Goal: Check status: Check status

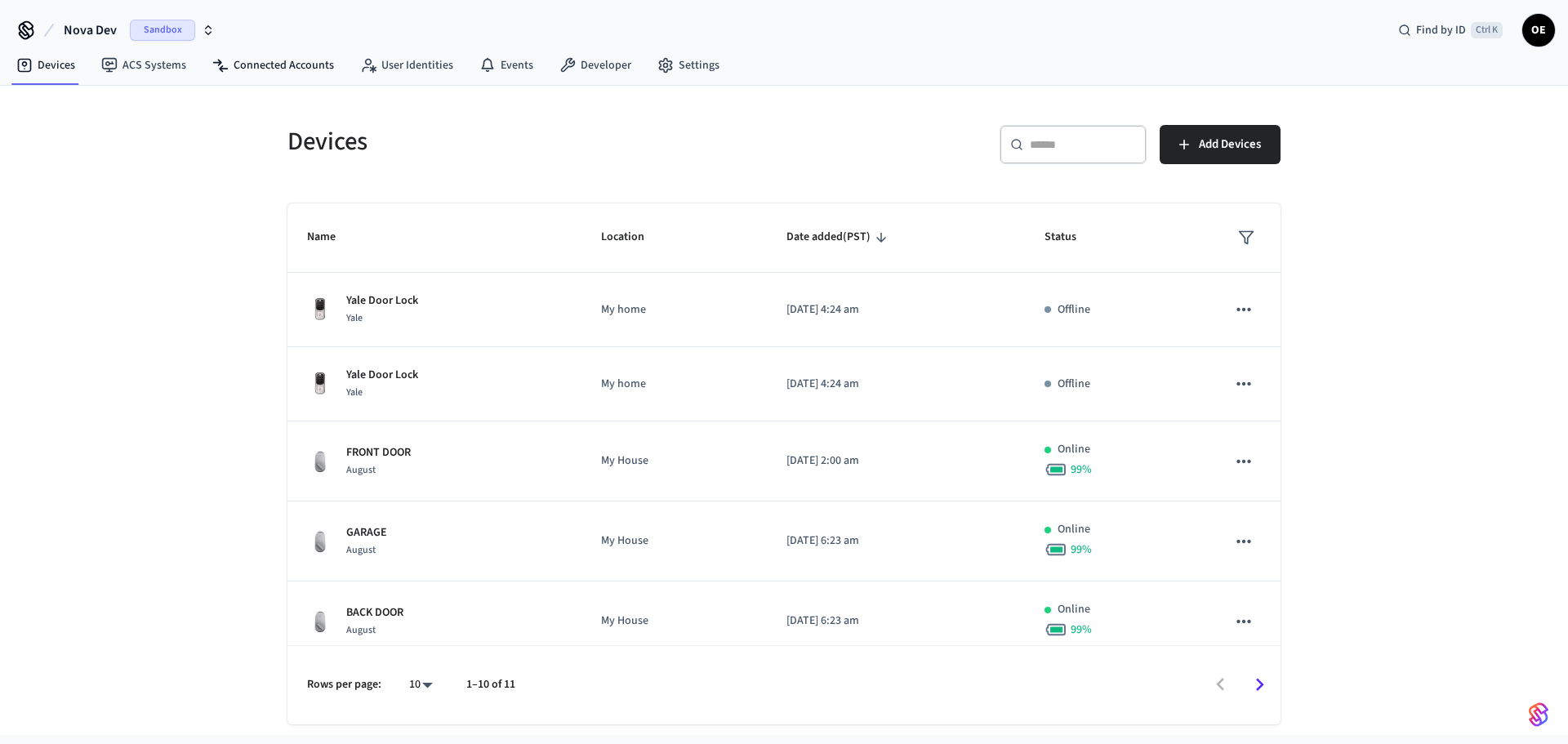
drag, startPoint x: 277, startPoint y: 63, endPoint x: 276, endPoint y: 84, distance: 21.0
click at [277, 63] on link "Connected Accounts" at bounding box center [273, 65] width 147 height 29
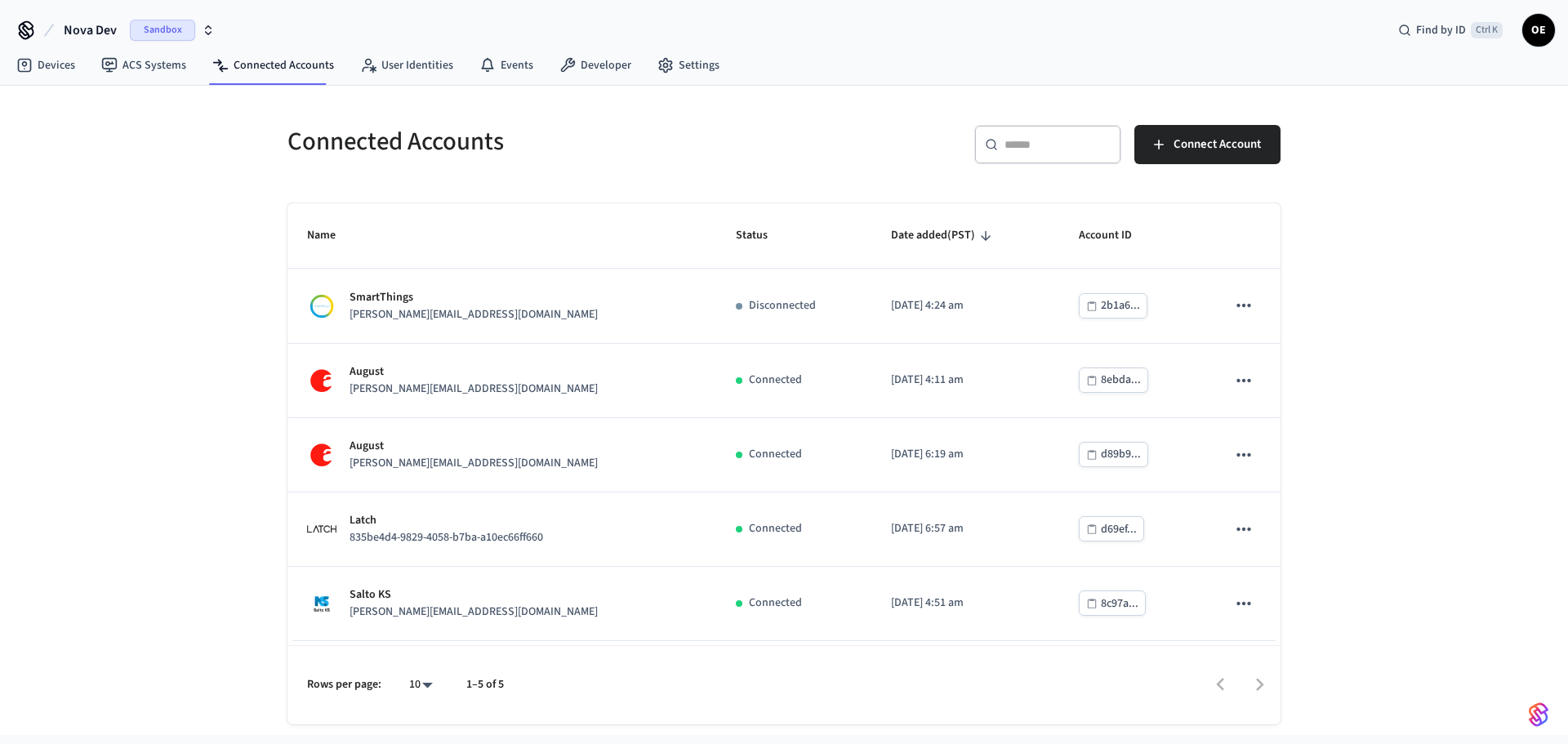
click at [163, 25] on span "Sandbox" at bounding box center [163, 29] width 66 height 21
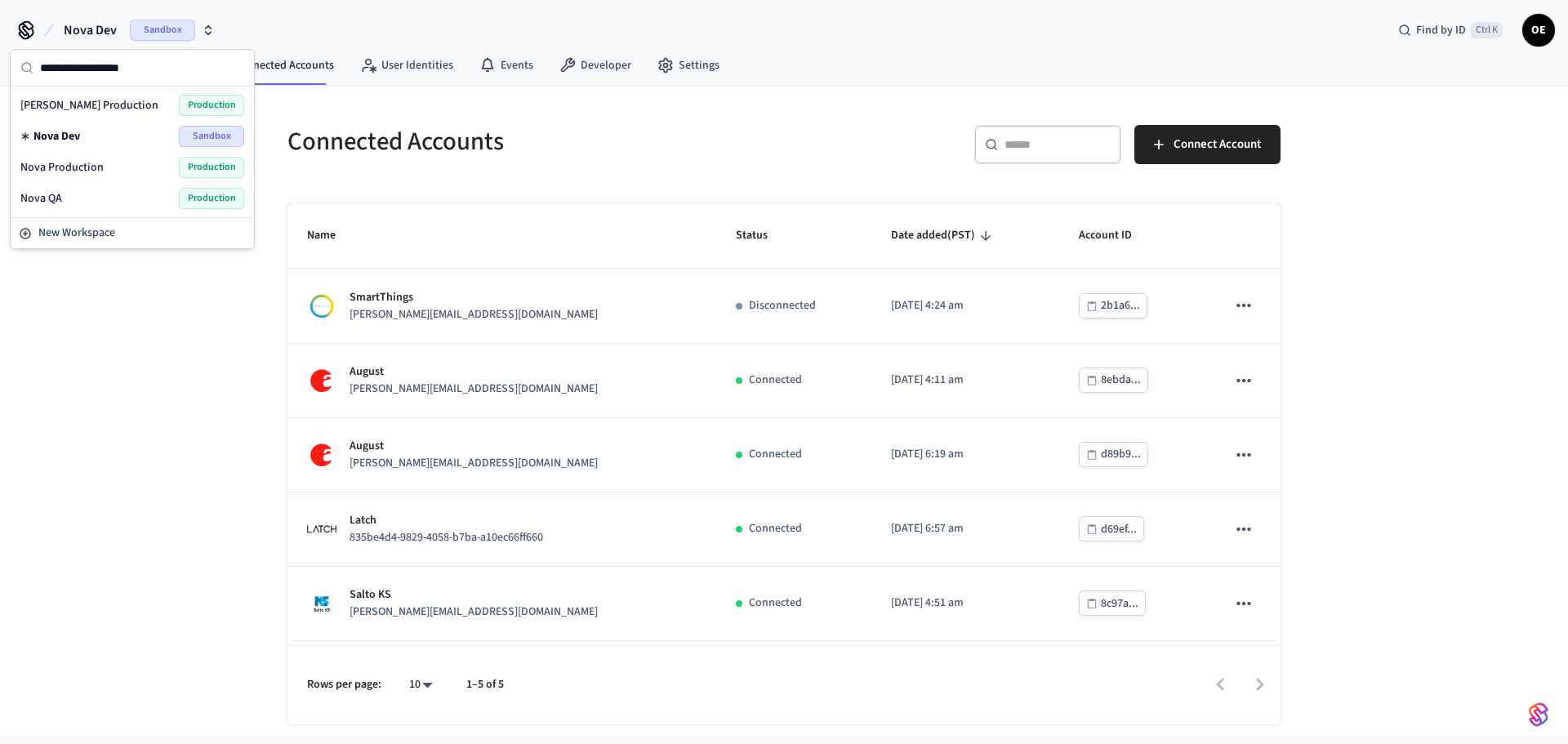
click at [192, 163] on span "Production" at bounding box center [211, 167] width 66 height 21
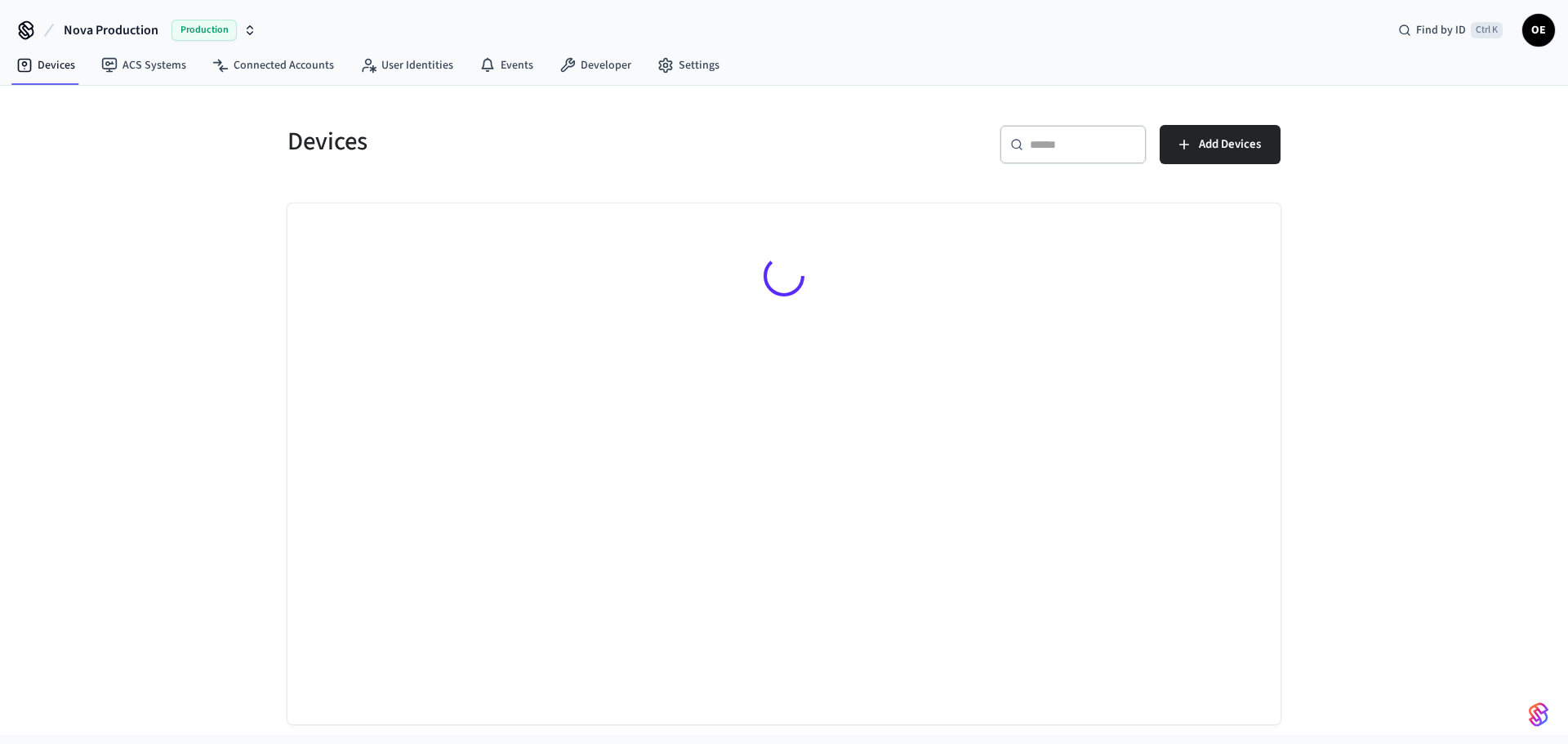
click at [1085, 131] on div "​ ​" at bounding box center [1073, 144] width 147 height 40
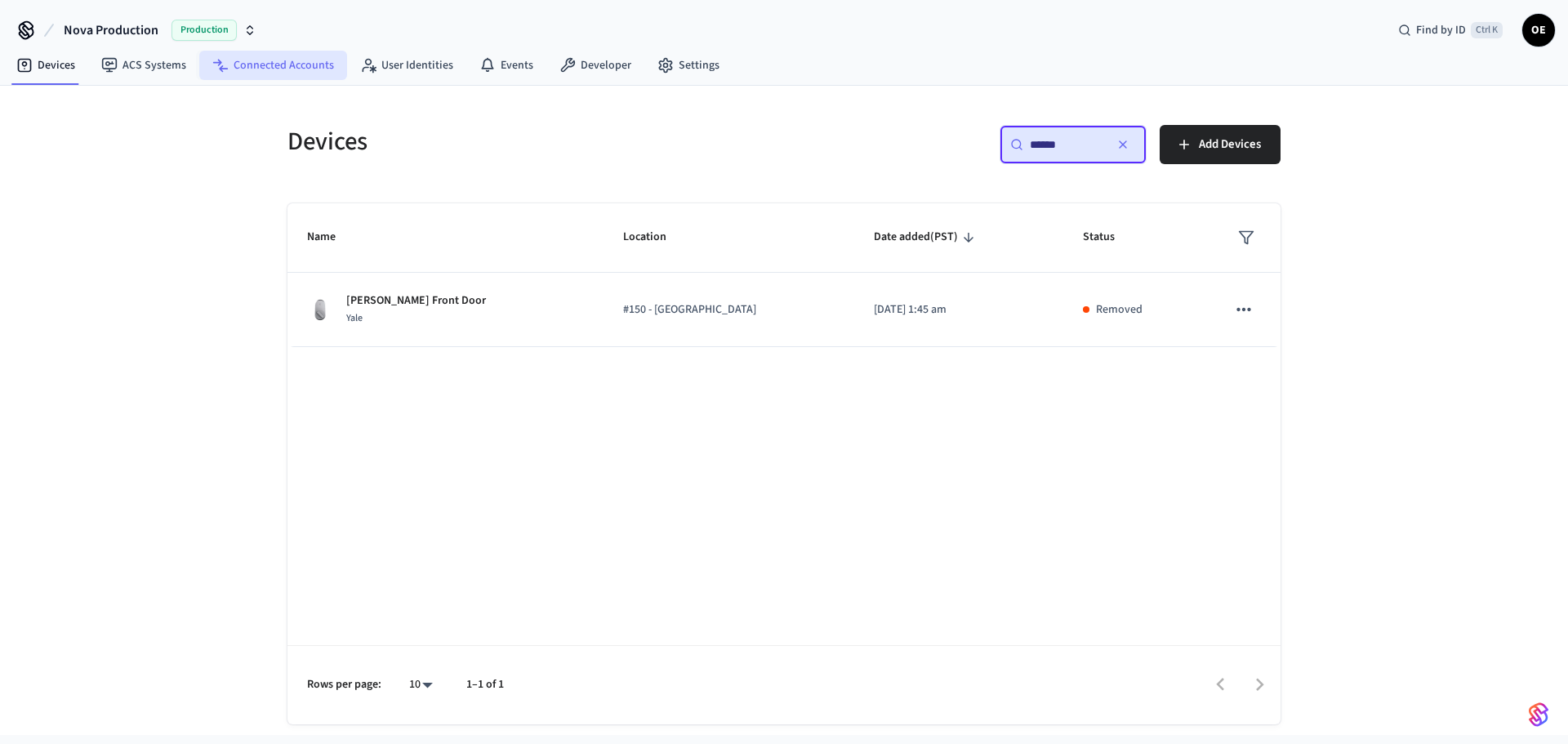
type input "******"
click at [244, 70] on link "Connected Accounts" at bounding box center [273, 65] width 147 height 29
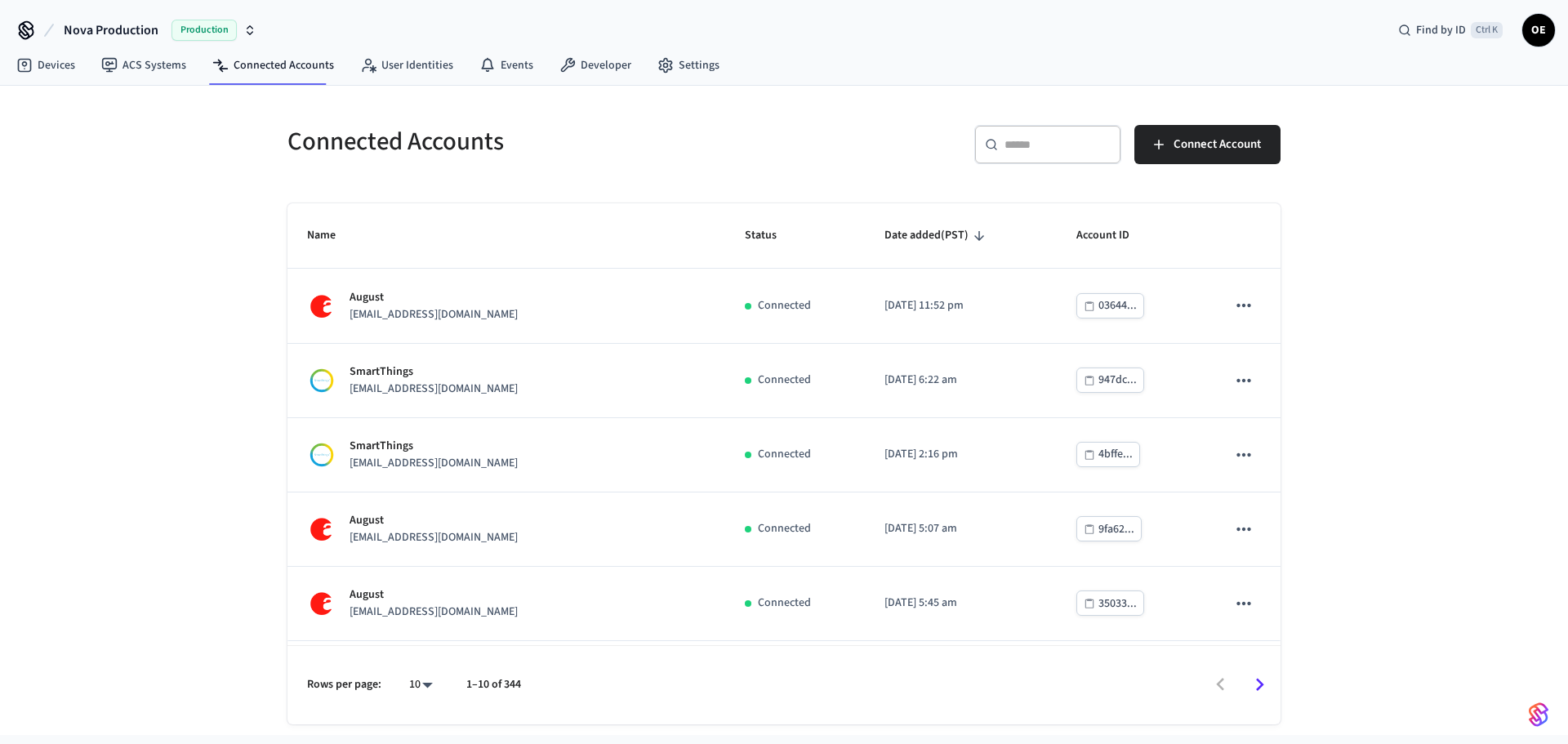
click at [1043, 167] on div "​ ​" at bounding box center [1048, 147] width 147 height 45
click at [1037, 155] on div "​ ​" at bounding box center [1048, 144] width 147 height 40
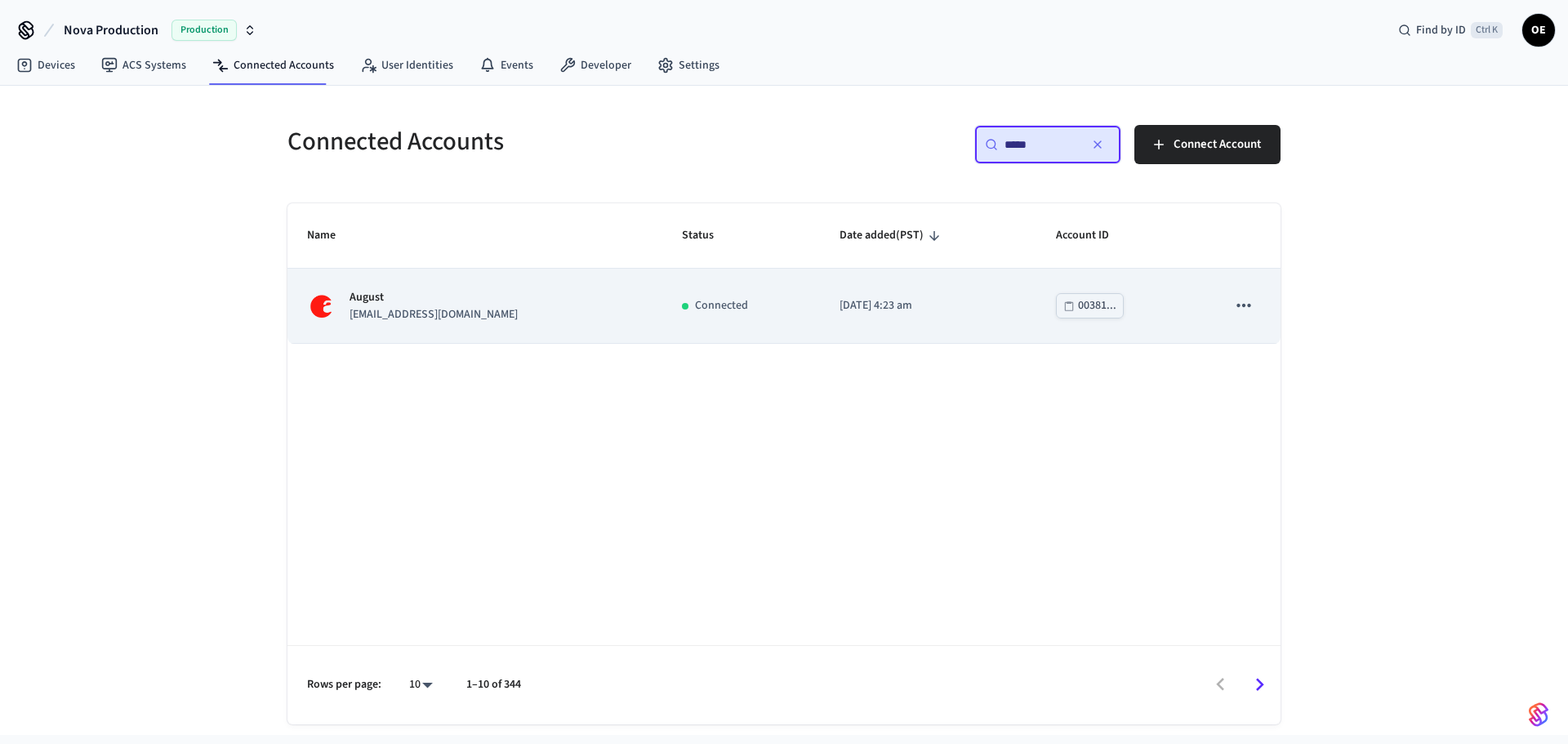
type input "*****"
click at [393, 308] on p "[EMAIL_ADDRESS][DOMAIN_NAME]" at bounding box center [434, 315] width 168 height 17
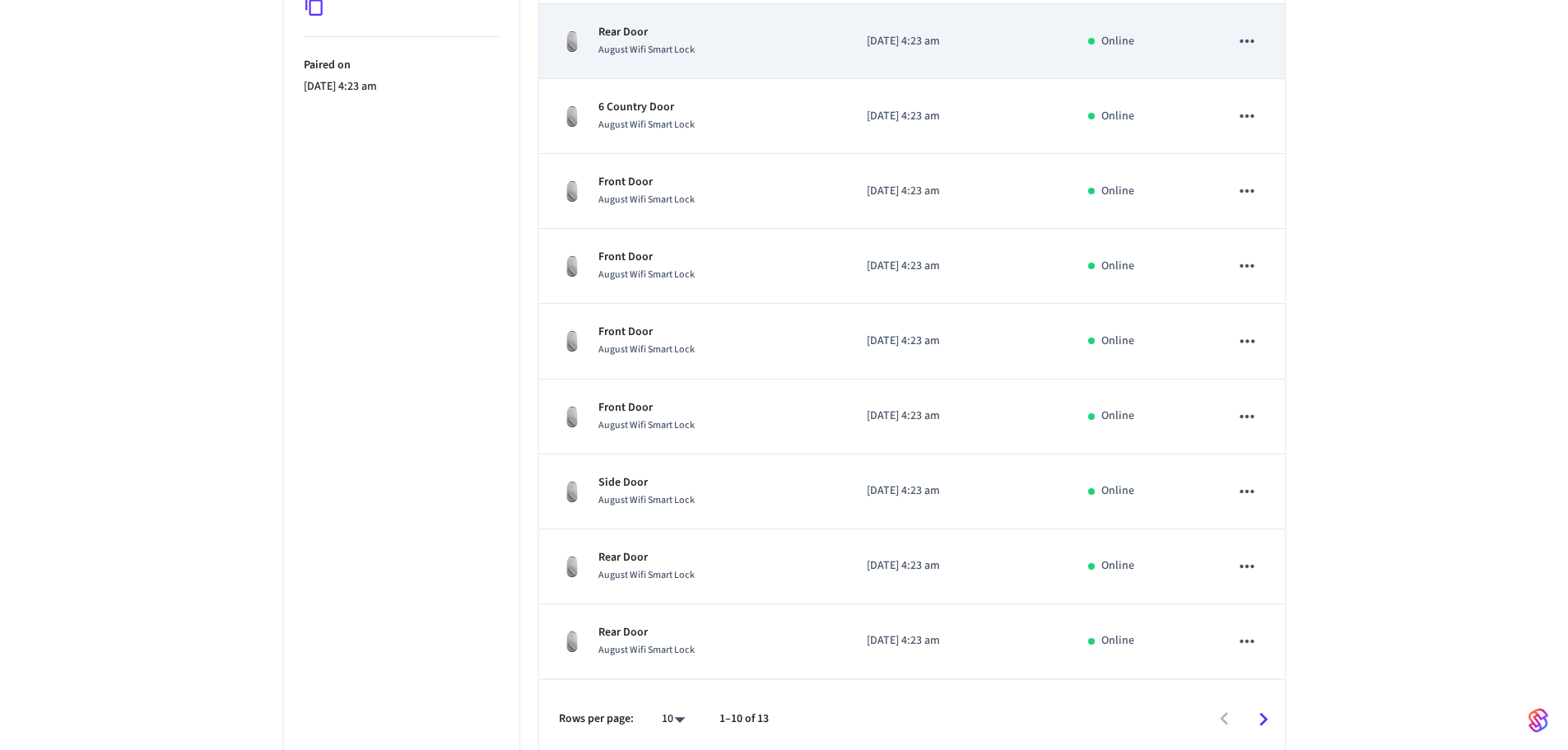
scroll to position [454, 0]
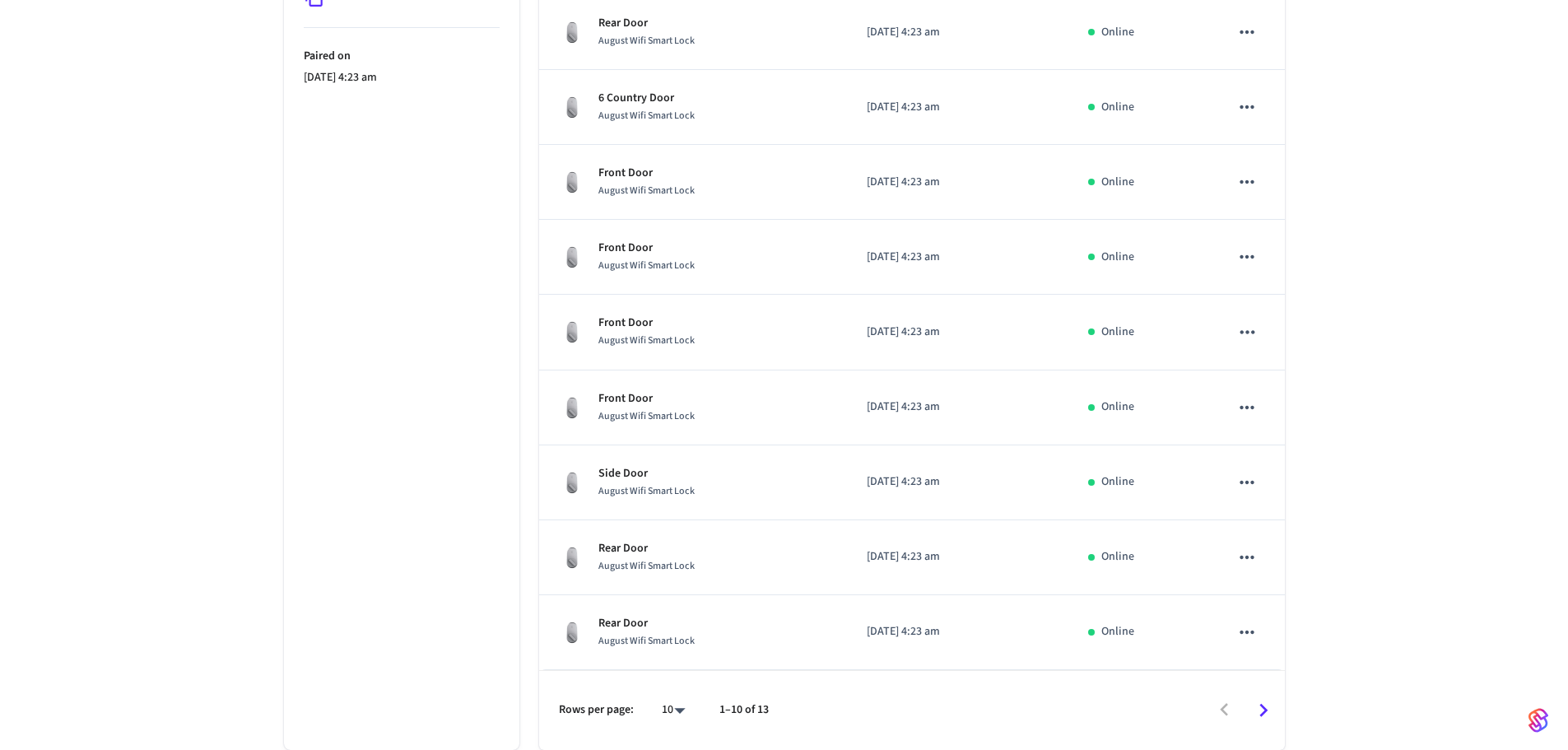
click at [1263, 708] on icon "Go to next page" at bounding box center [1263, 711] width 8 height 14
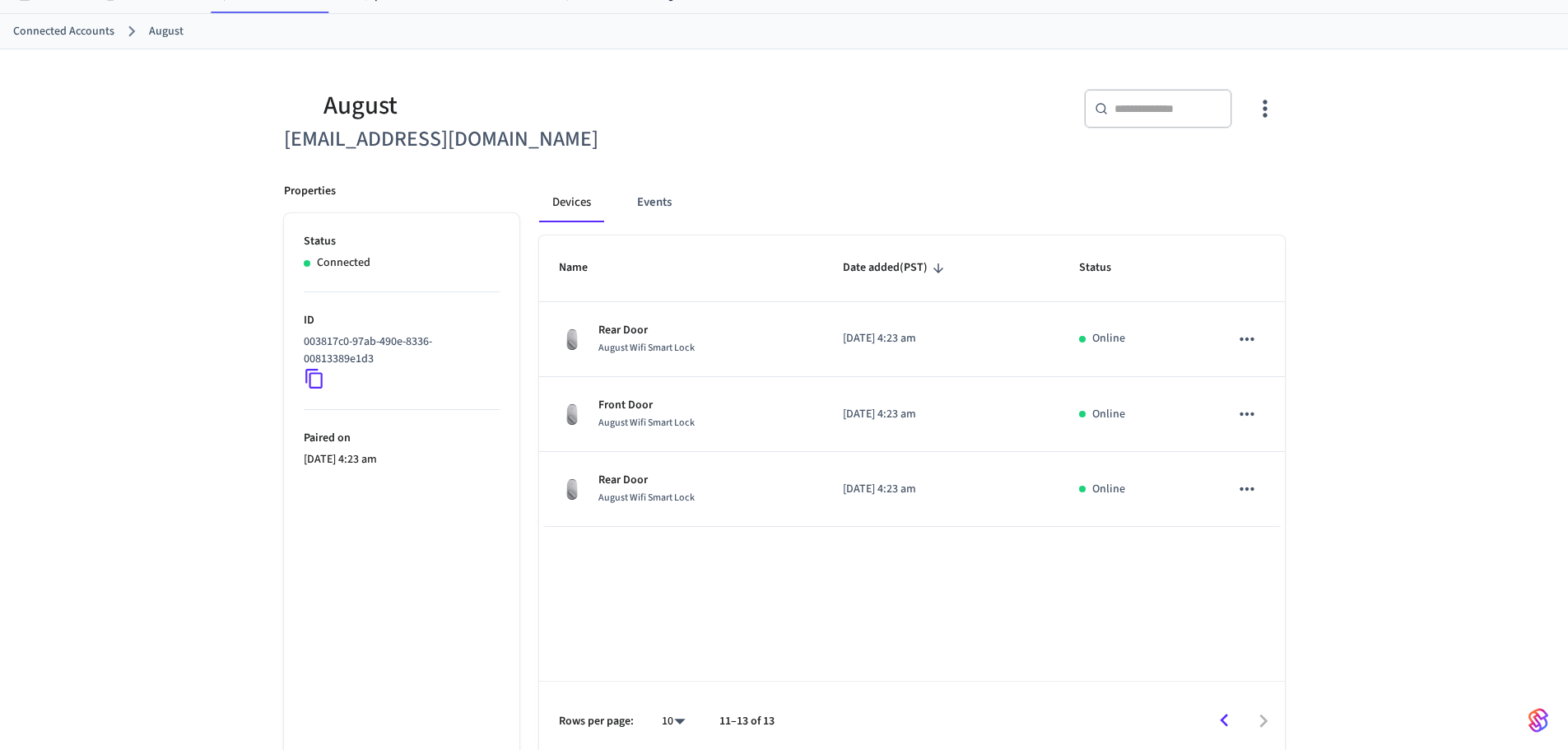
scroll to position [0, 0]
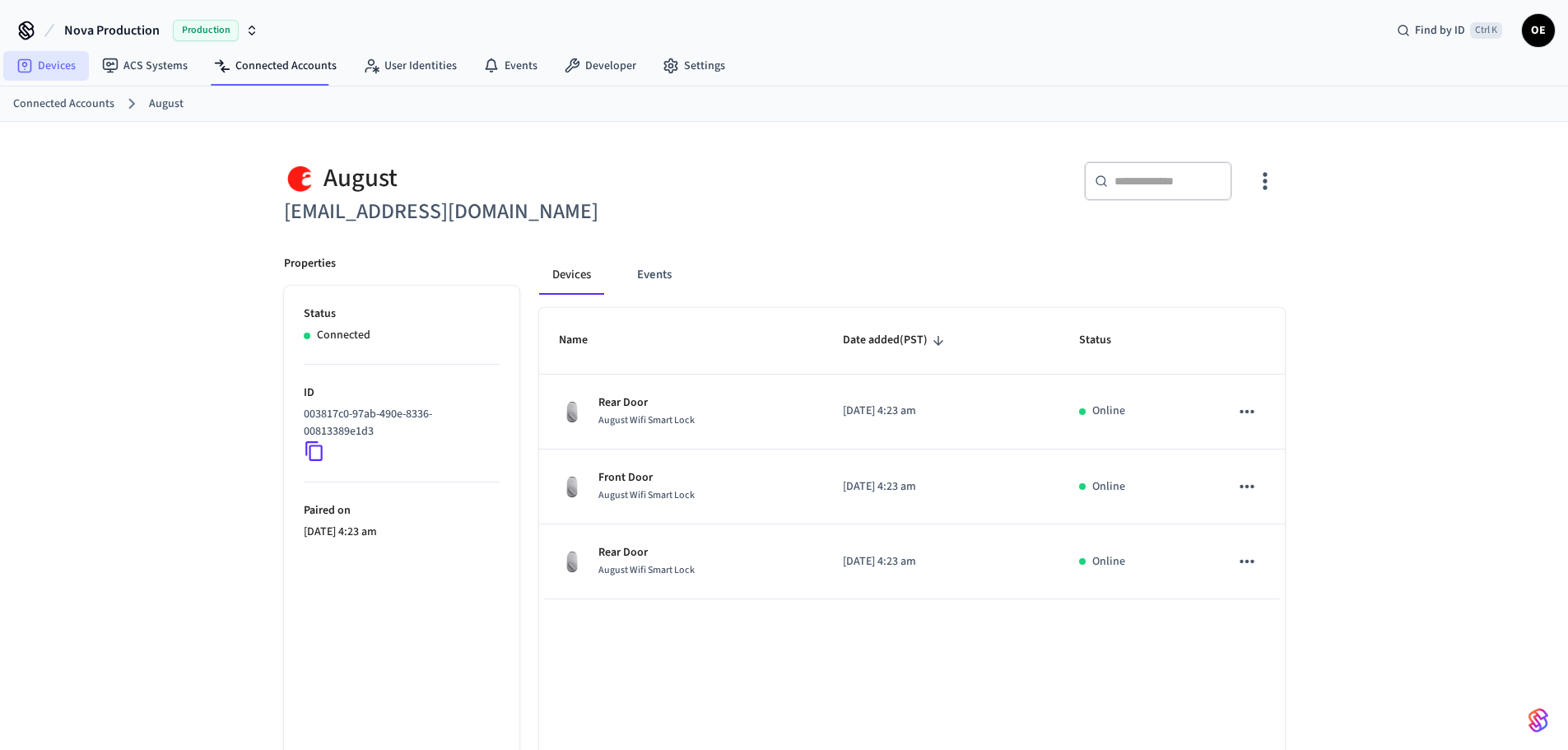
click at [64, 68] on link "Devices" at bounding box center [46, 65] width 86 height 30
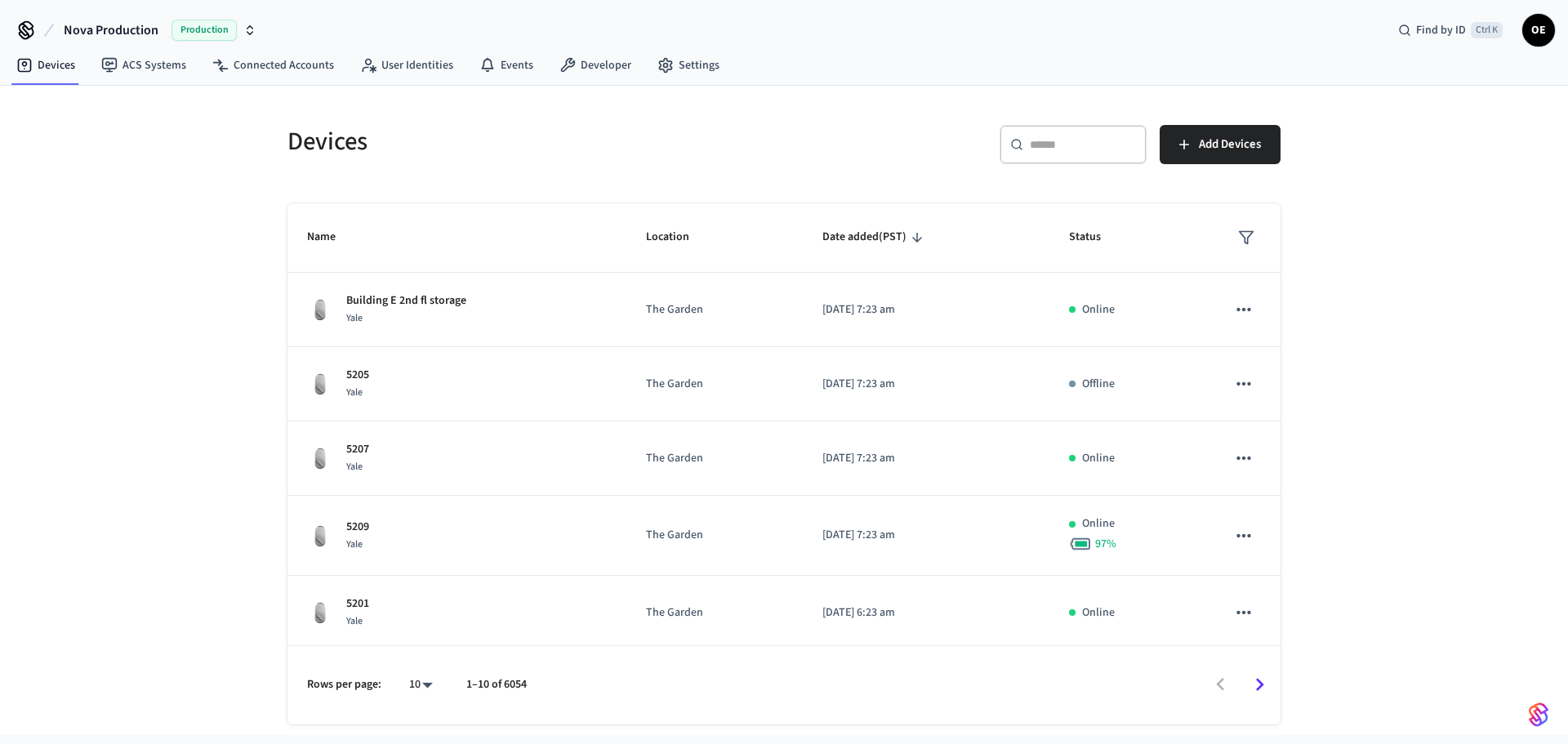
click at [1085, 145] on input "text" at bounding box center [1083, 144] width 106 height 16
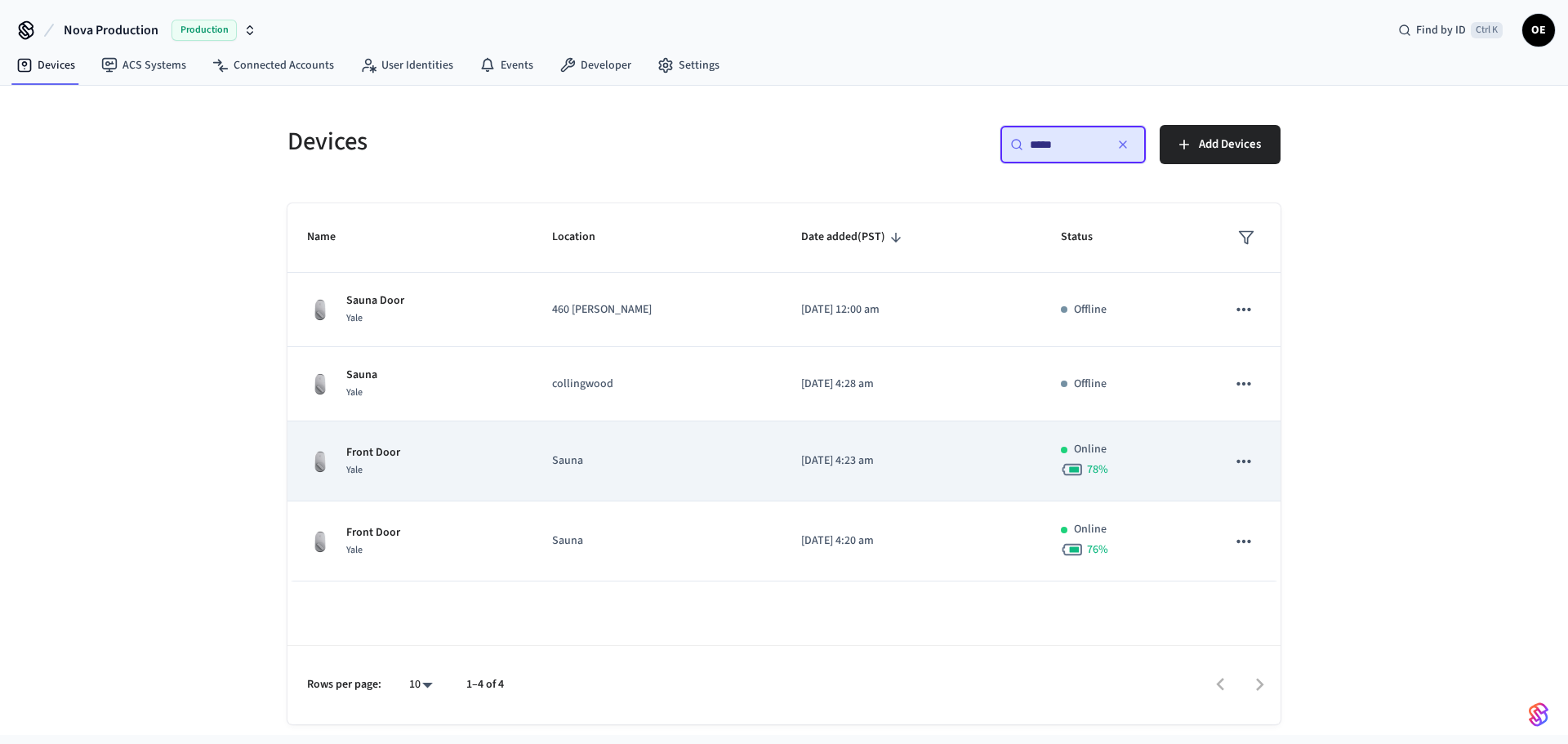
type input "*****"
click at [528, 466] on td "Front Door Yale" at bounding box center [409, 461] width 245 height 80
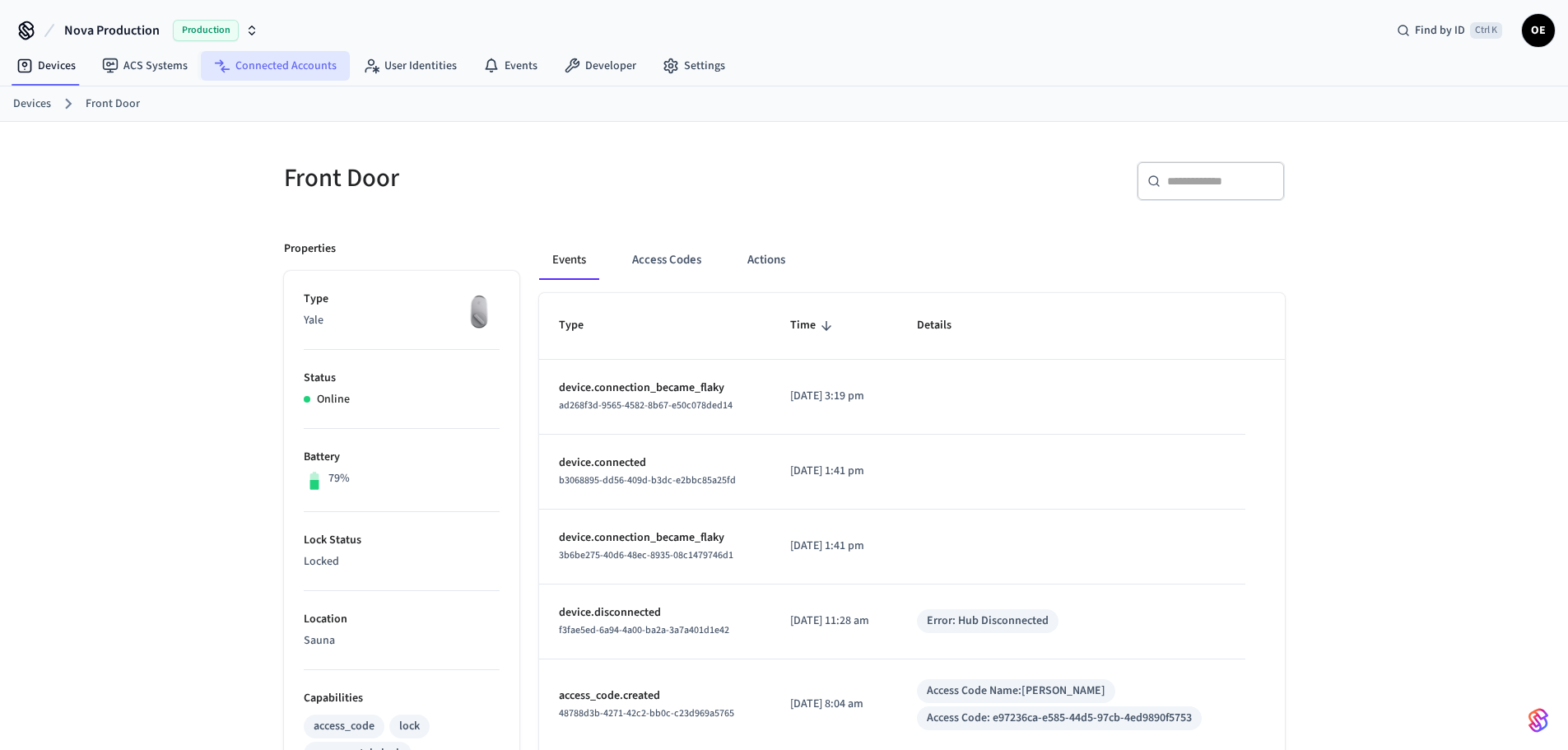
click at [285, 68] on link "Connected Accounts" at bounding box center [275, 65] width 149 height 30
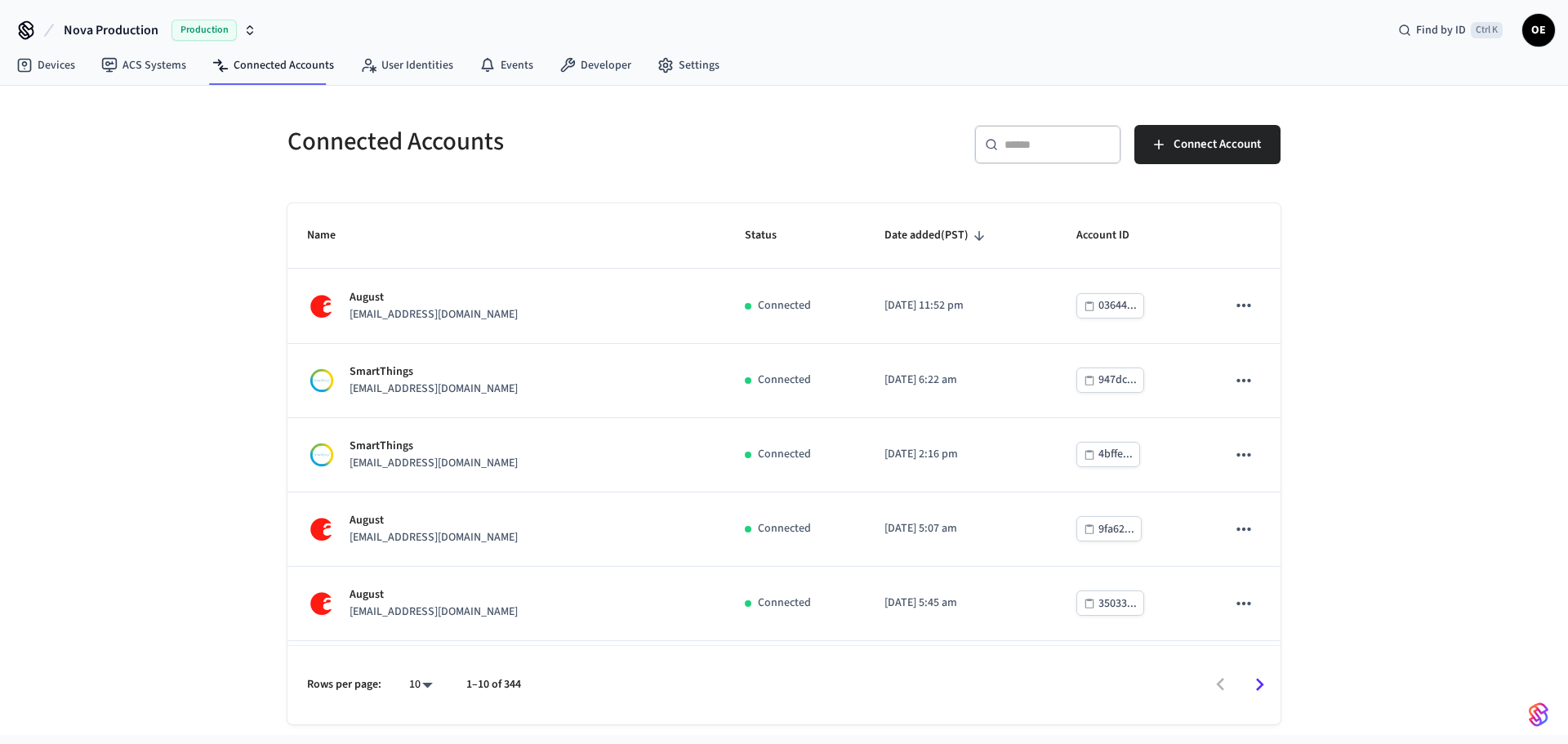
click at [1032, 146] on input "text" at bounding box center [1058, 144] width 106 height 16
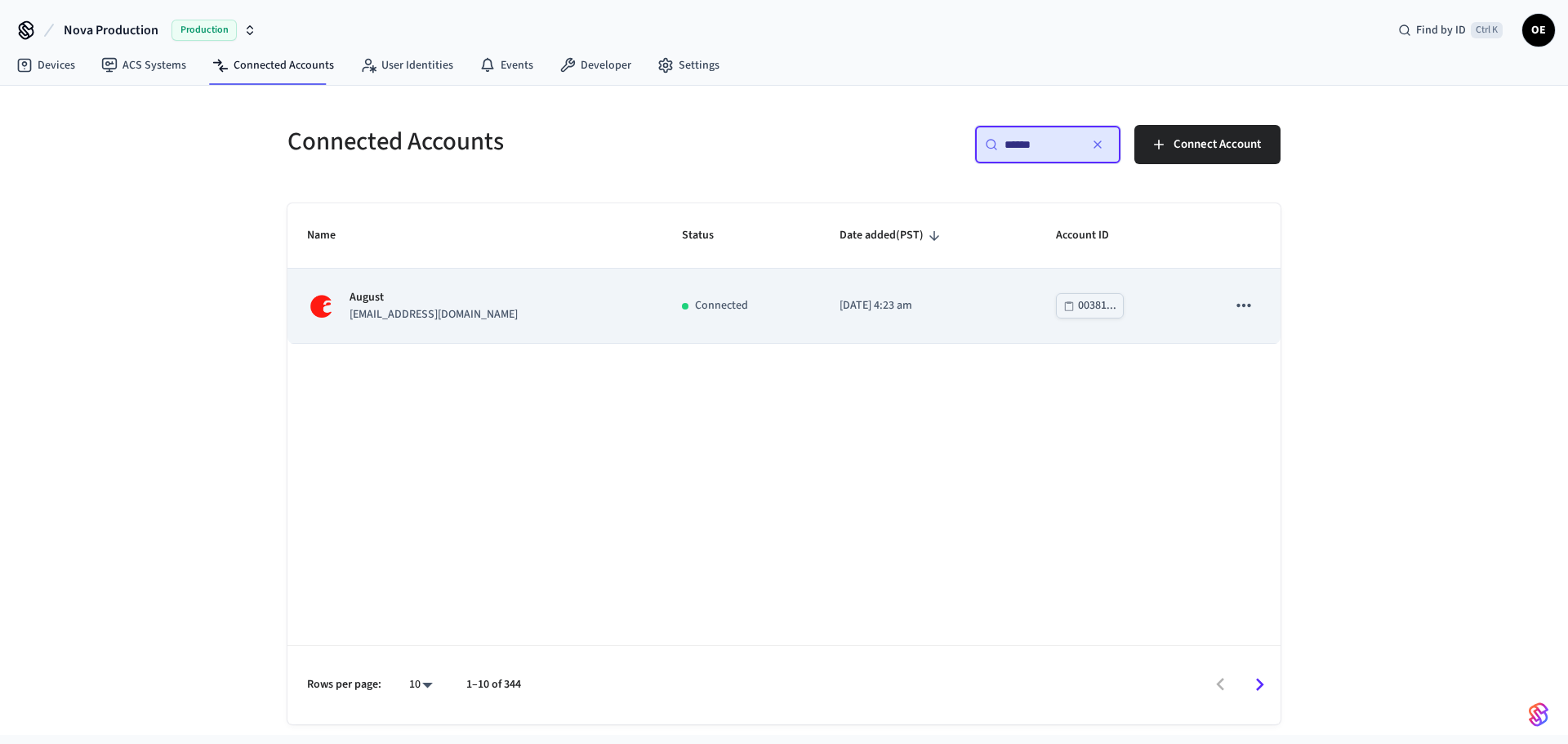
type input "******"
click at [383, 292] on p "August" at bounding box center [434, 297] width 168 height 17
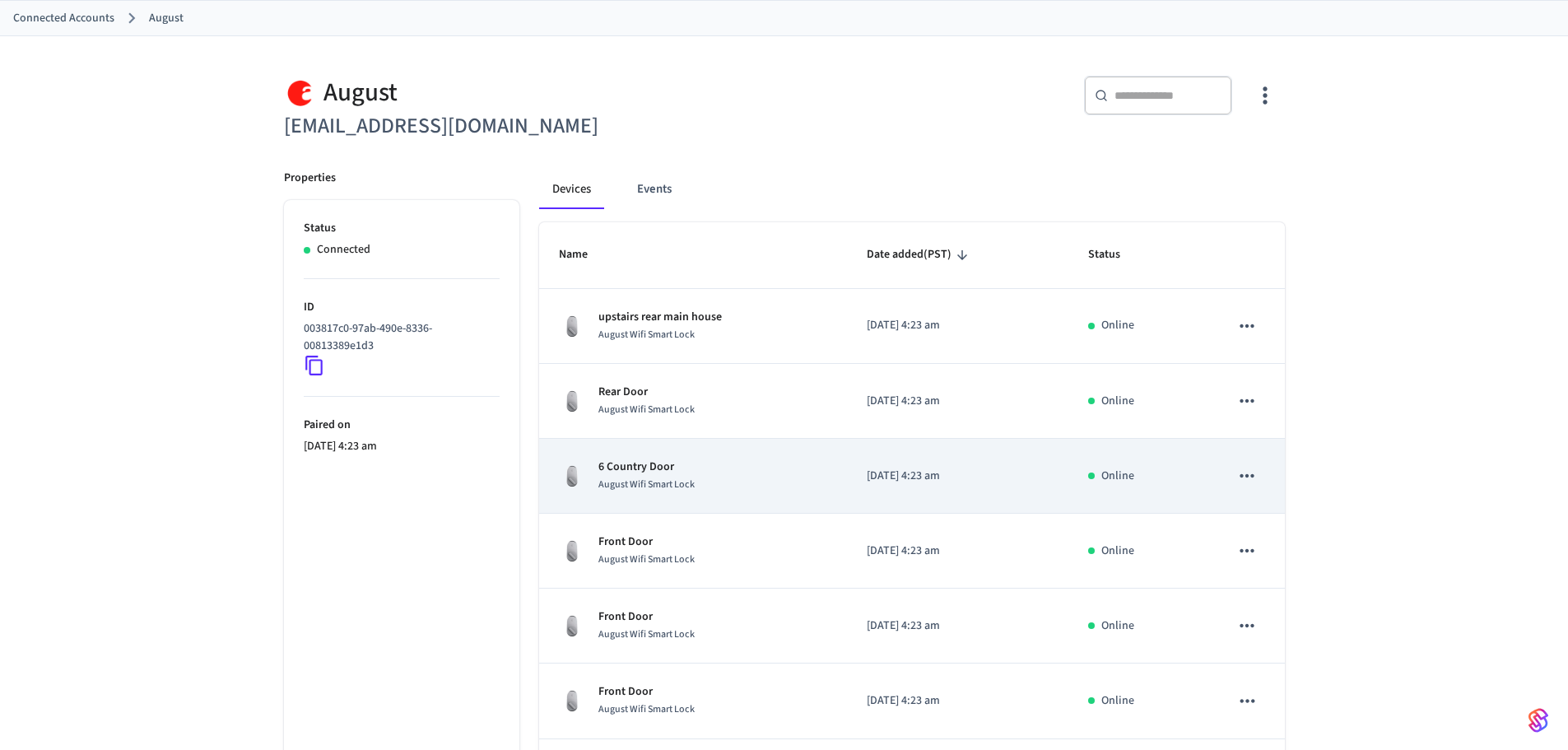
scroll to position [165, 0]
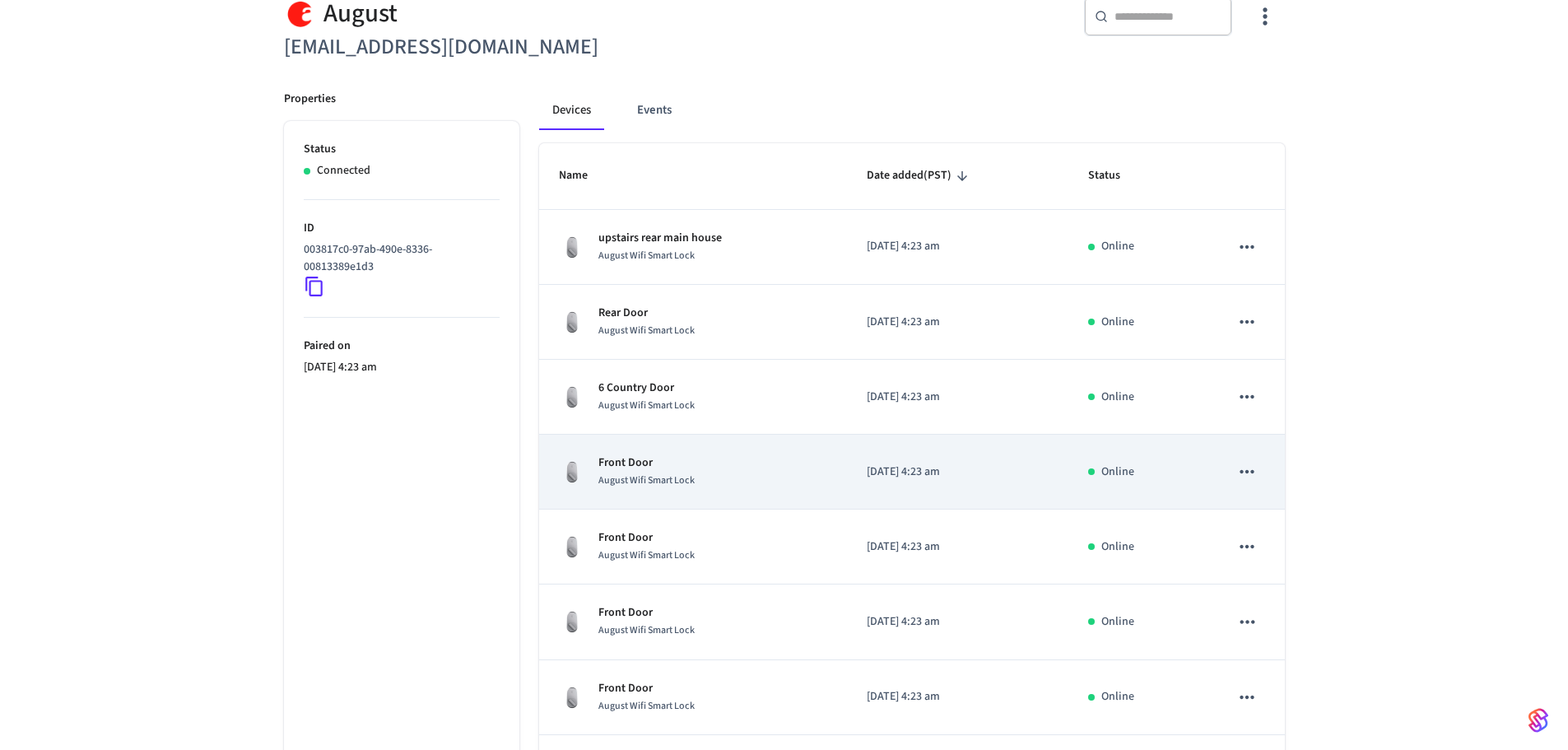
click at [655, 486] on span "August Wifi Smart Lock" at bounding box center [646, 480] width 96 height 14
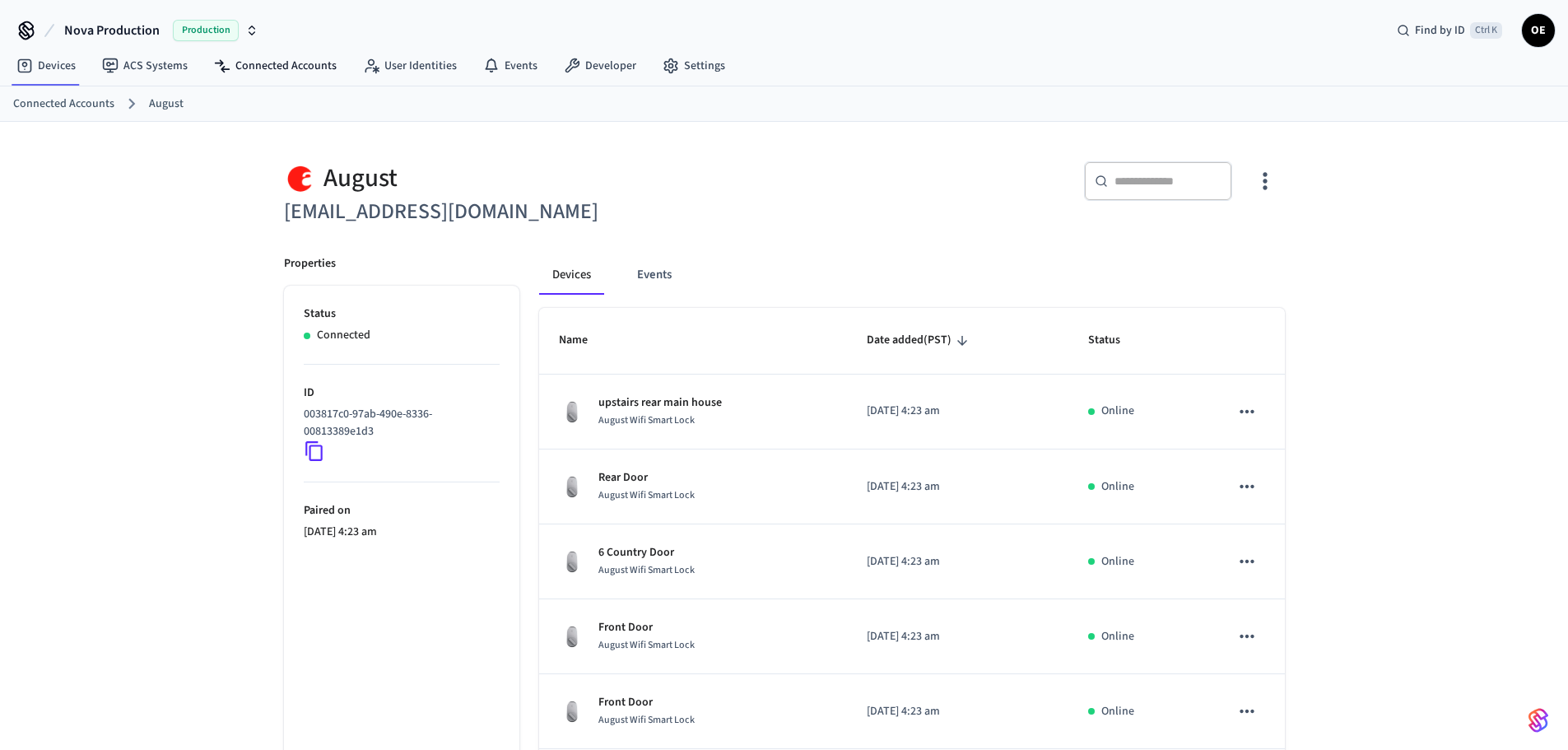
scroll to position [165, 0]
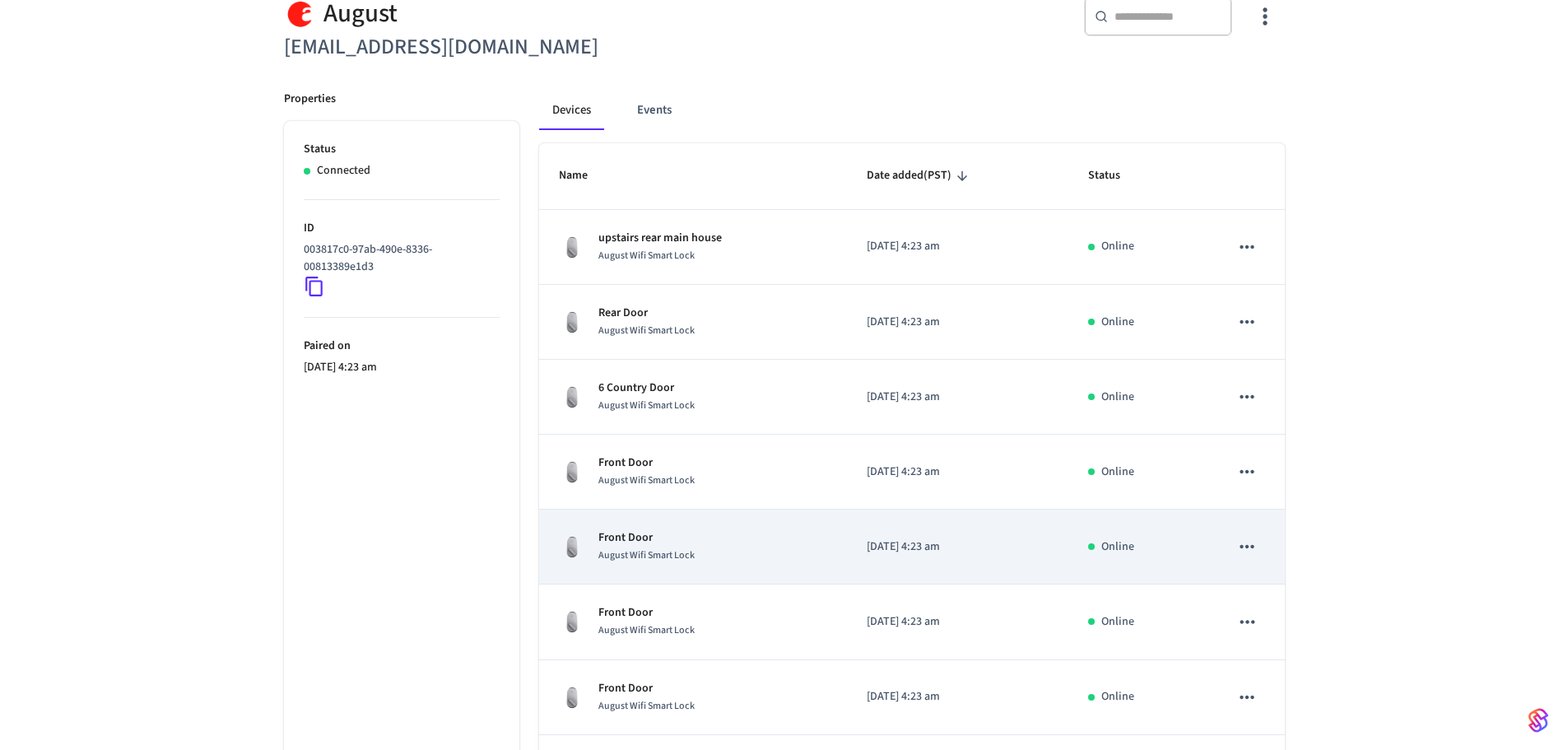
click at [670, 550] on span "August Wifi Smart Lock" at bounding box center [646, 555] width 96 height 14
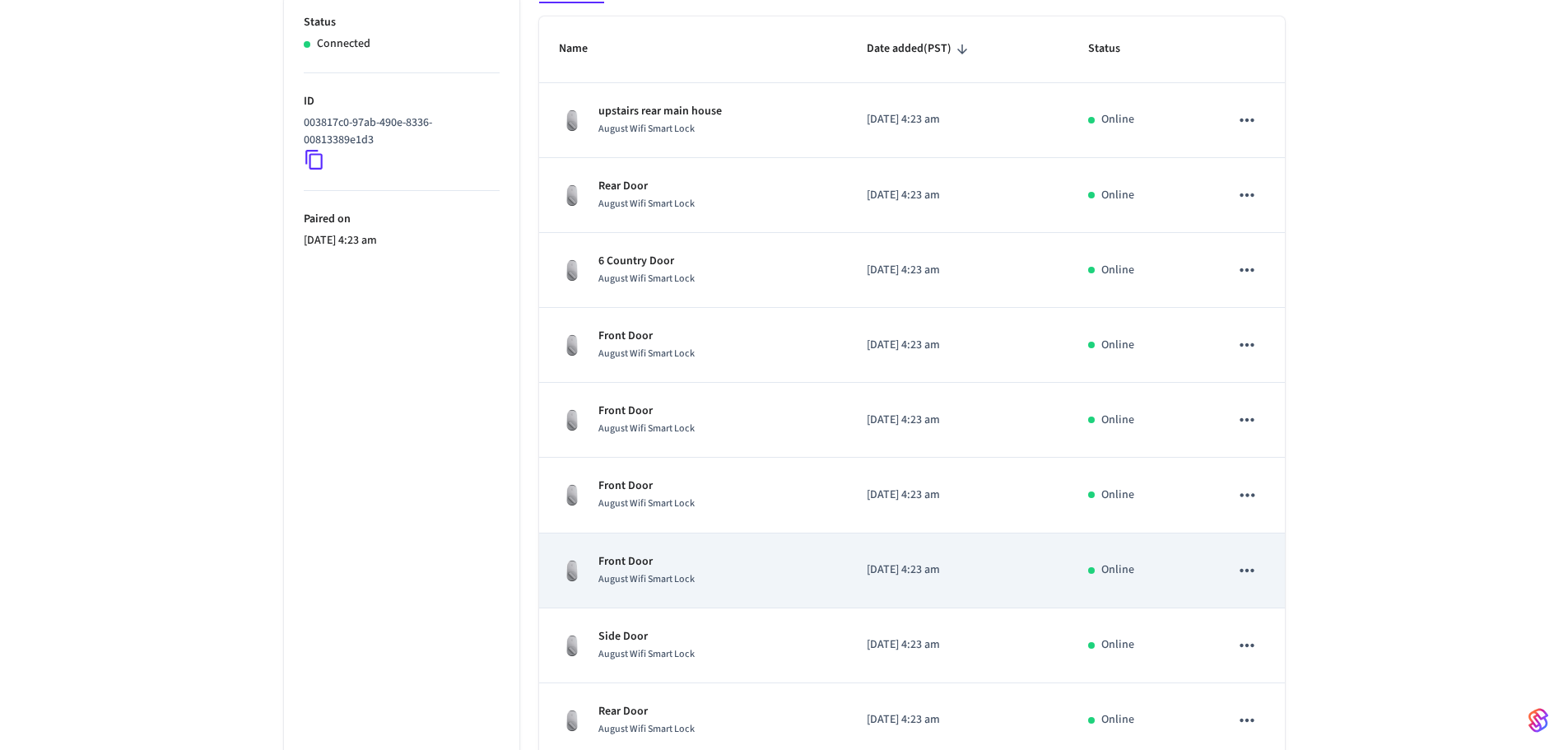
scroll to position [330, 0]
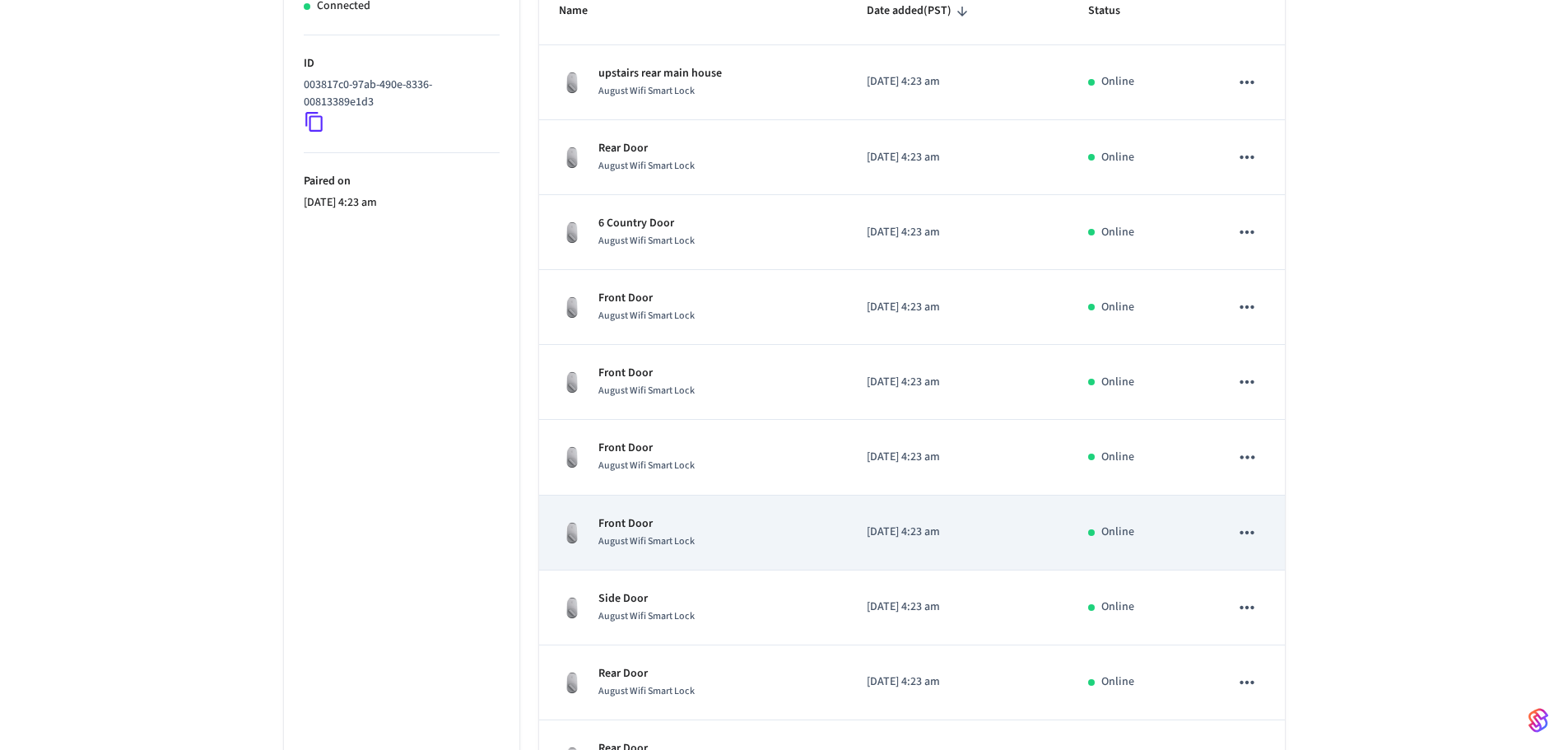
click at [659, 554] on td "Front Door August Wifi Smart Lock" at bounding box center [693, 533] width 308 height 75
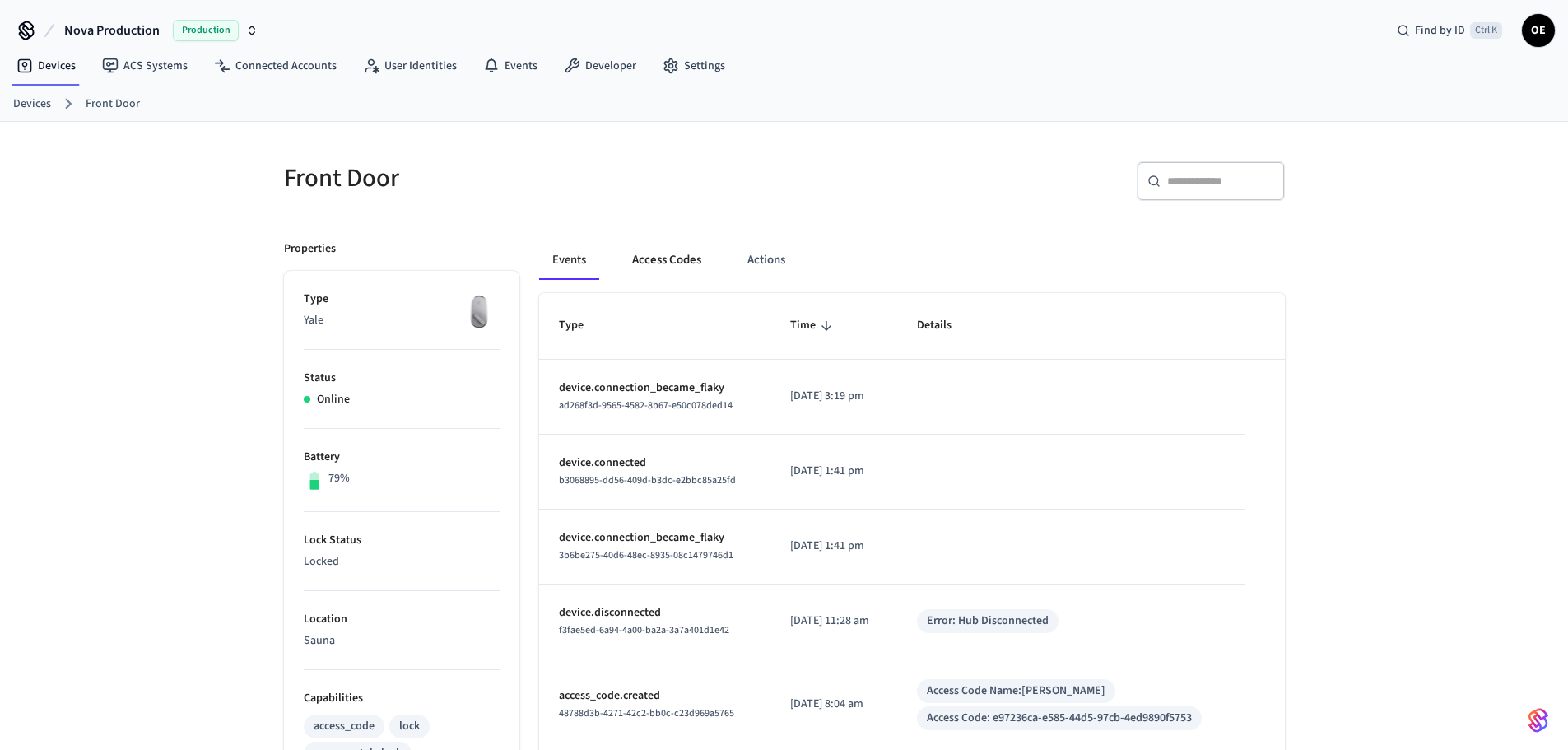
click at [699, 257] on button "Access Codes" at bounding box center [666, 260] width 95 height 40
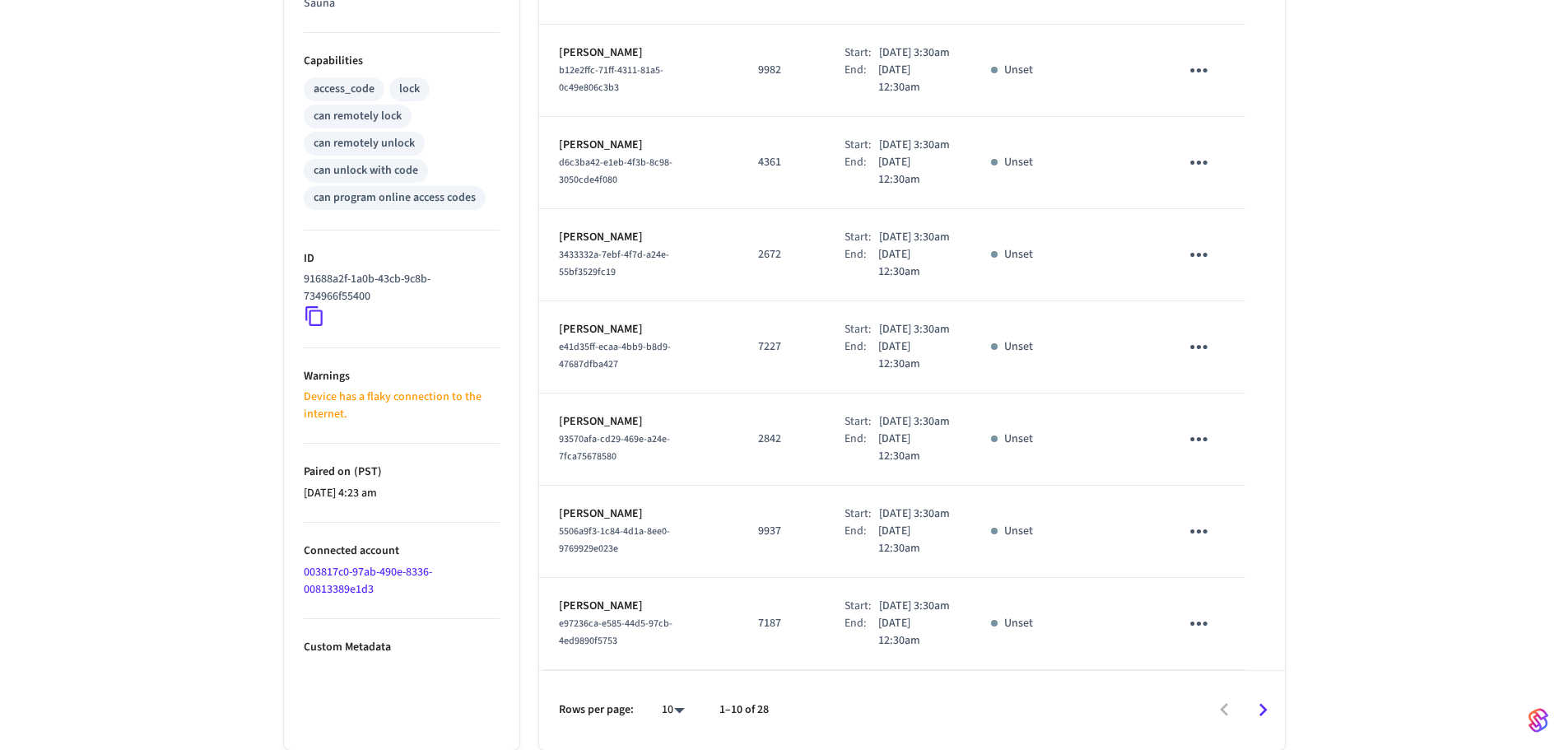
scroll to position [785, 0]
click at [1271, 710] on icon "Go to next page" at bounding box center [1263, 710] width 25 height 25
click at [1270, 709] on icon "Go to next page" at bounding box center [1263, 710] width 25 height 25
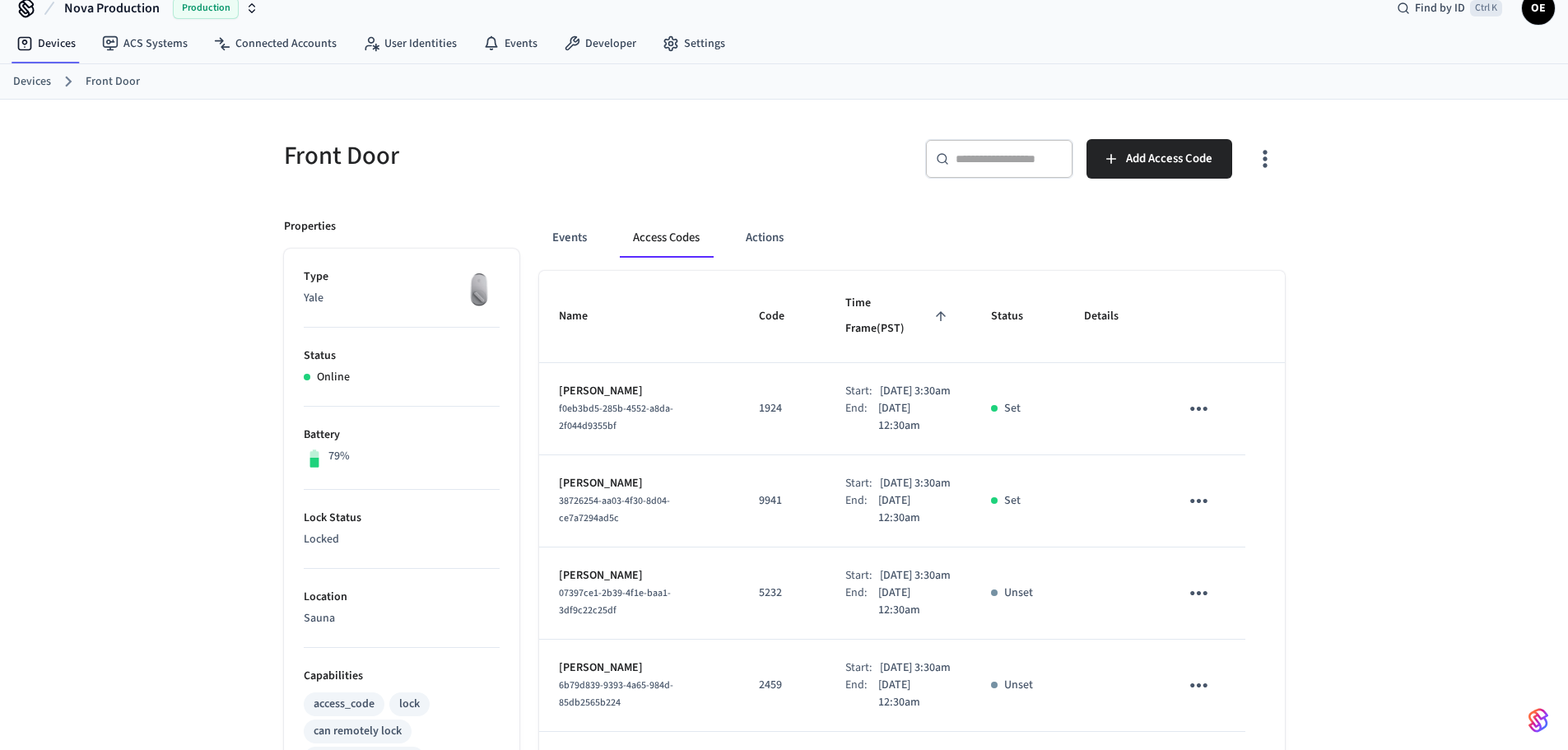
scroll to position [0, 0]
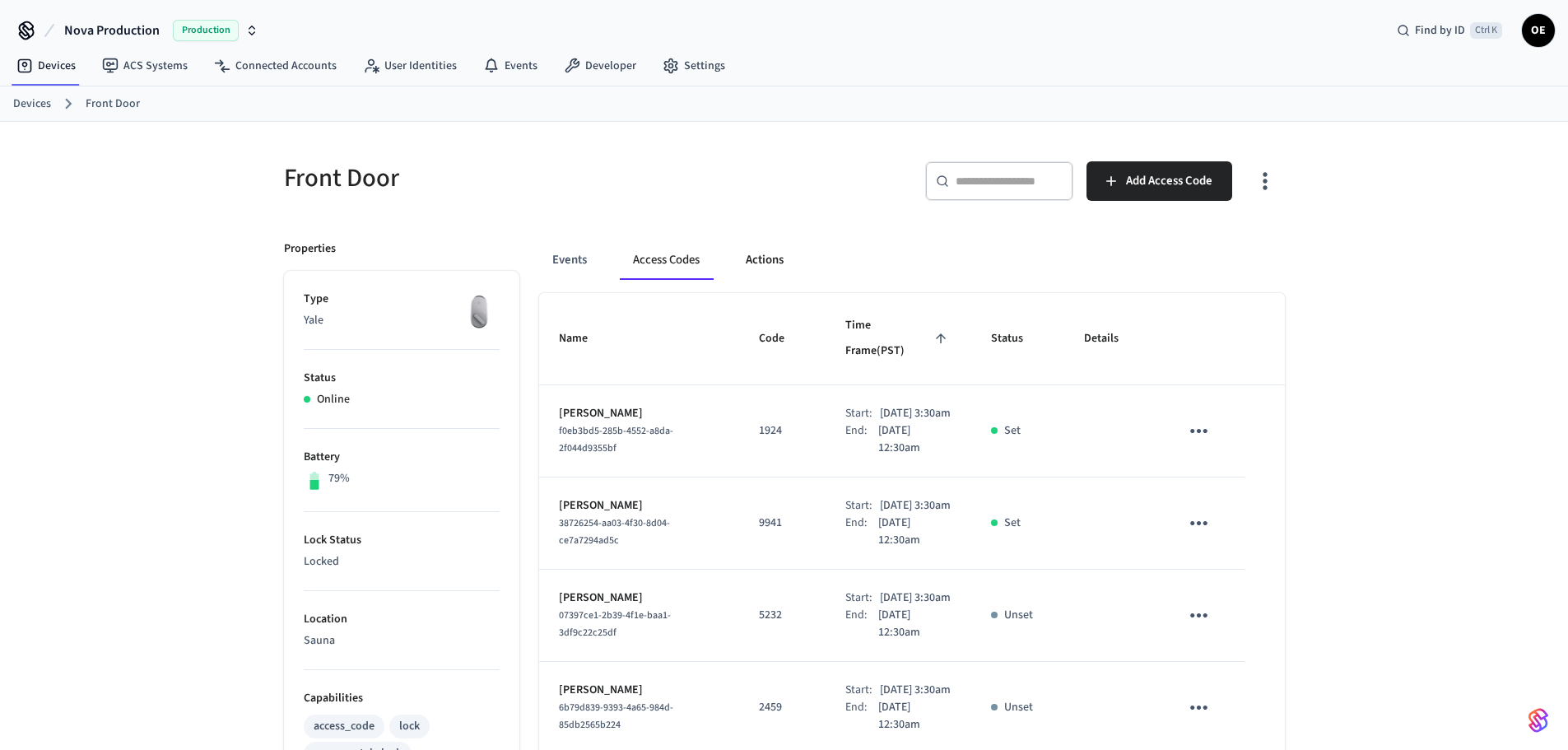
click at [775, 260] on button "Actions" at bounding box center [765, 260] width 65 height 40
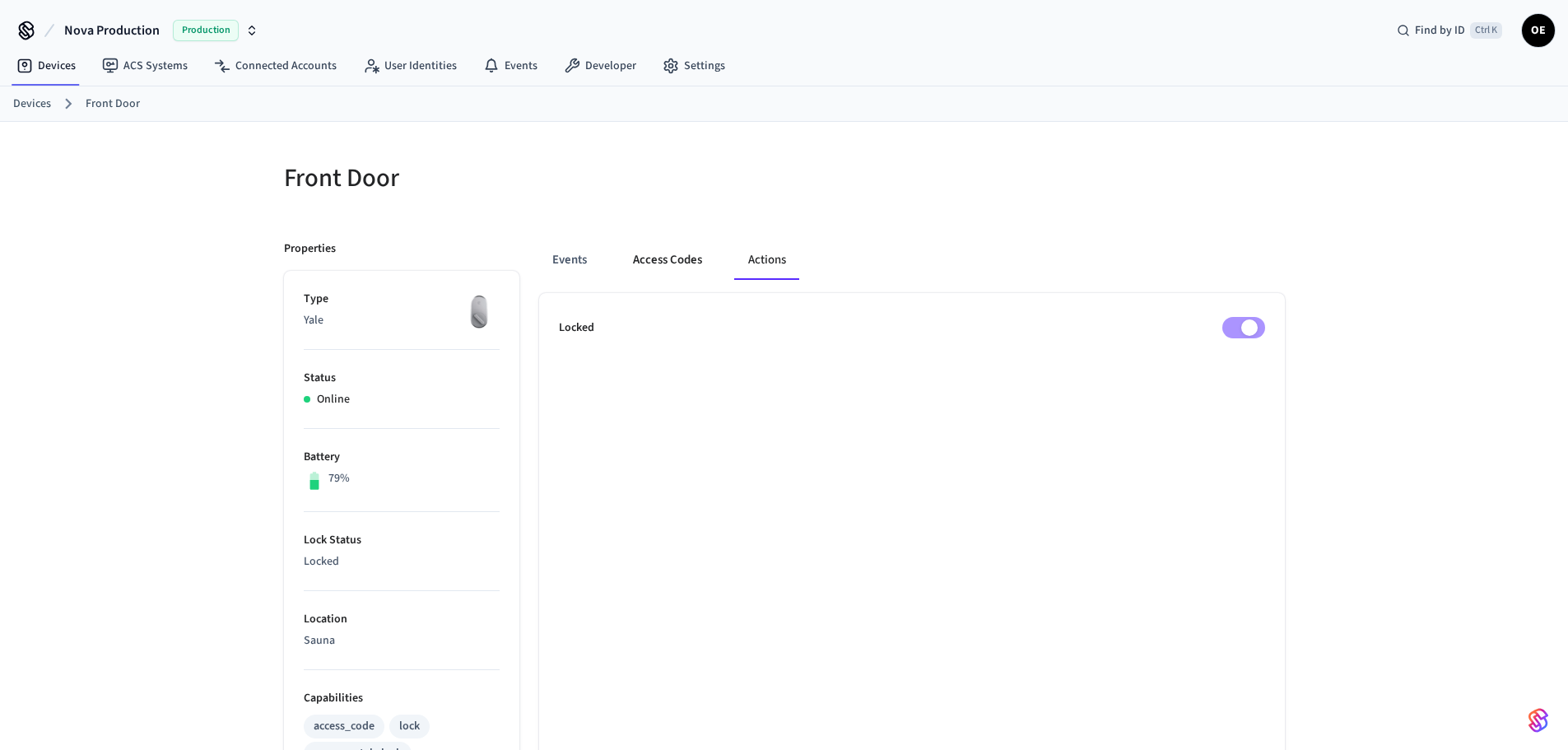
click at [689, 263] on button "Access Codes" at bounding box center [667, 260] width 95 height 40
